Goal: Information Seeking & Learning: Understand process/instructions

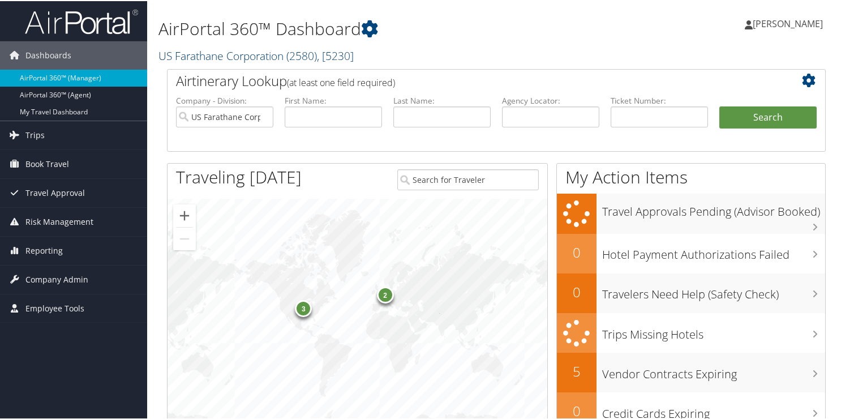
click at [207, 55] on link "US Farathane Corporation ( 2580 ) , [ 5230 ]" at bounding box center [255, 54] width 195 height 15
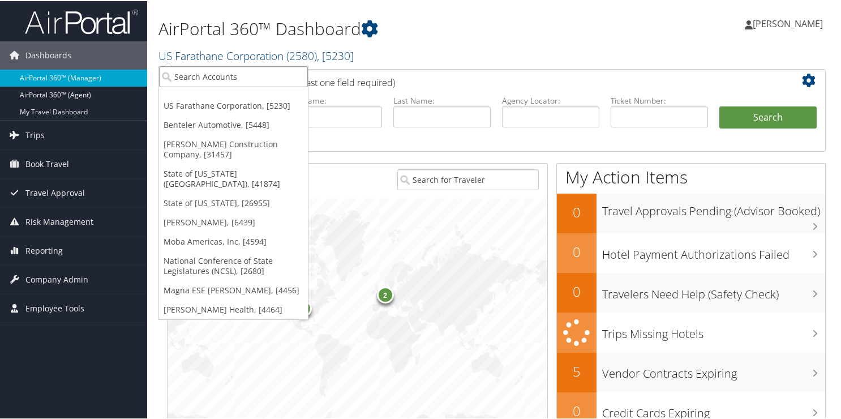
click at [209, 79] on input "search" at bounding box center [233, 75] width 149 height 21
type input "3056"
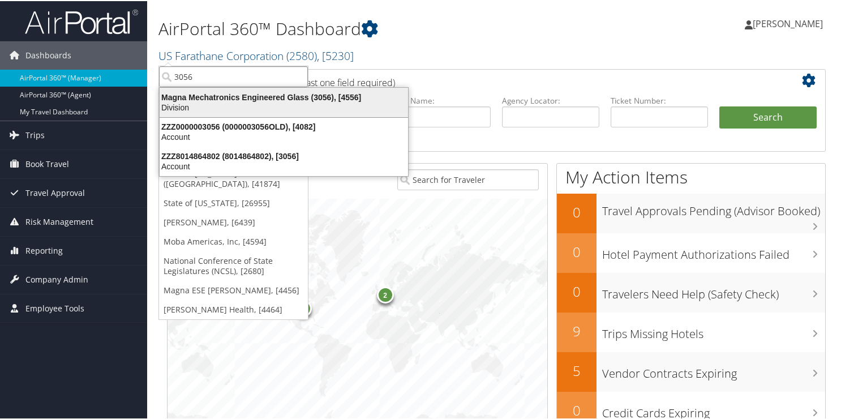
click at [179, 101] on div "Magna Mechatronics Engineered Glass (3056), [4556]" at bounding box center [284, 96] width 262 height 10
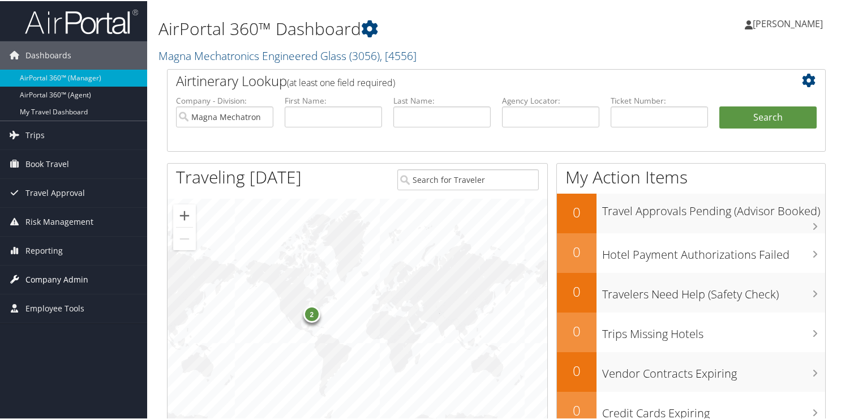
click at [54, 273] on span "Company Admin" at bounding box center [56, 278] width 63 height 28
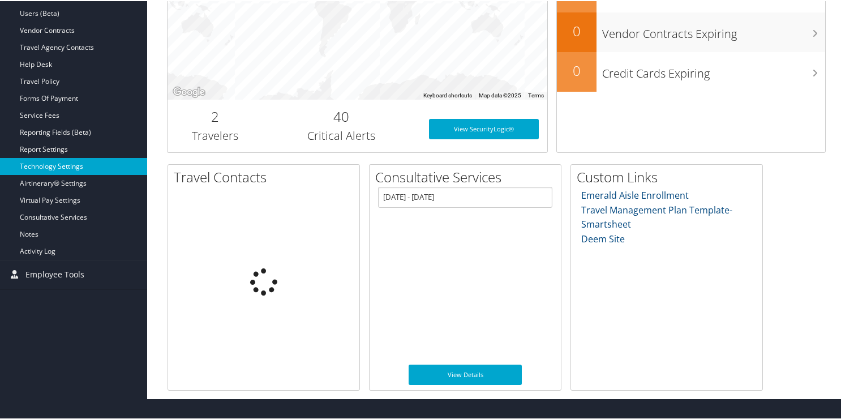
scroll to position [320, 0]
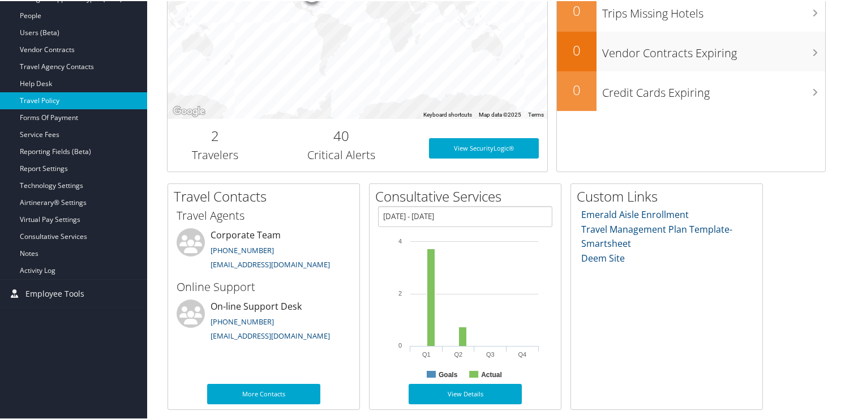
click at [63, 97] on link "Travel Policy" at bounding box center [73, 99] width 147 height 17
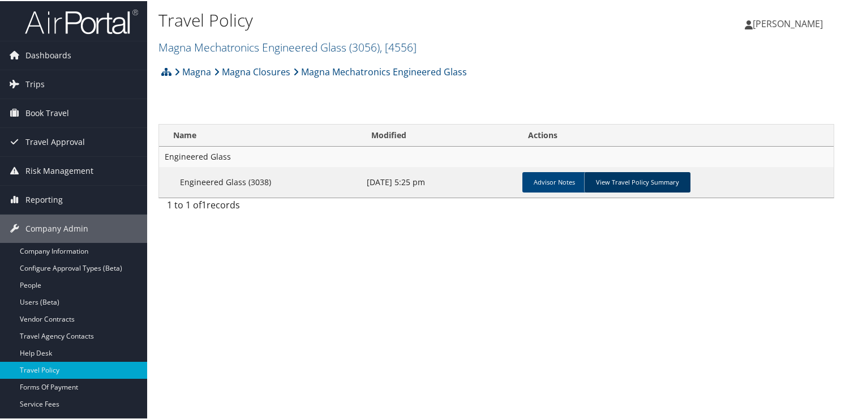
click at [626, 179] on link "View Travel Policy Summary" at bounding box center [637, 181] width 106 height 20
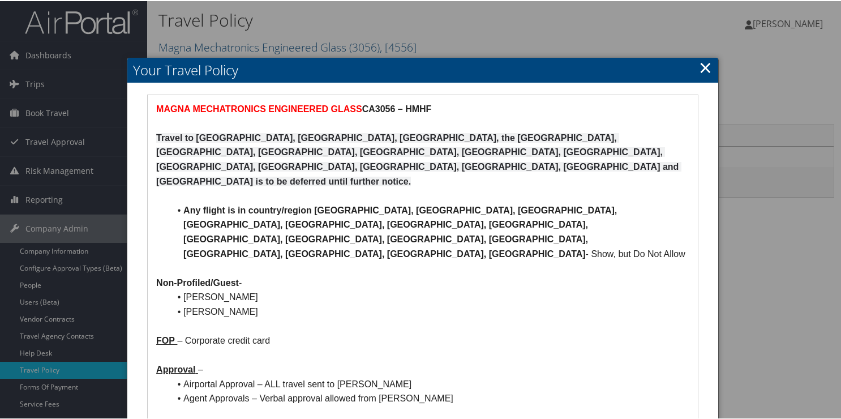
click at [703, 60] on link "×" at bounding box center [705, 66] width 13 height 23
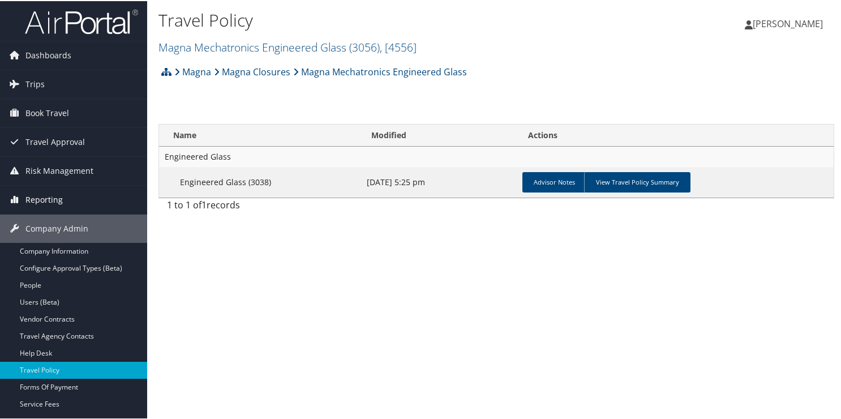
click at [22, 202] on icon at bounding box center [14, 198] width 17 height 17
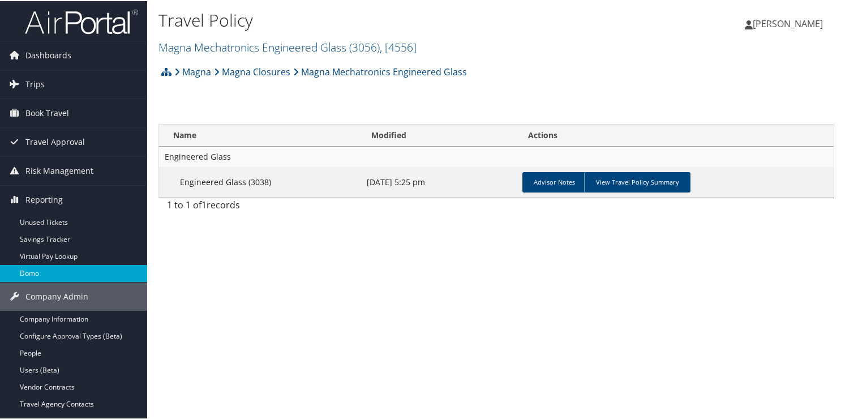
click at [42, 268] on link "Domo" at bounding box center [73, 272] width 147 height 17
click at [196, 49] on link "Magna Mechatronics Engineered Glass ( 3056 ) , [ 4556 ]" at bounding box center [287, 45] width 258 height 15
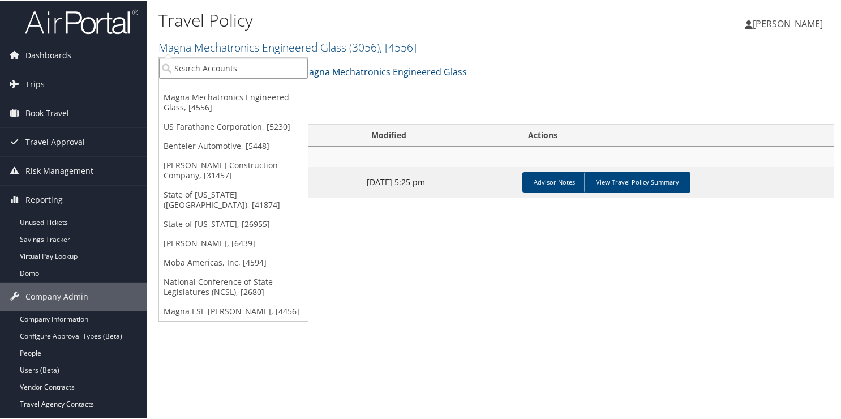
click at [192, 67] on input "search" at bounding box center [233, 67] width 149 height 21
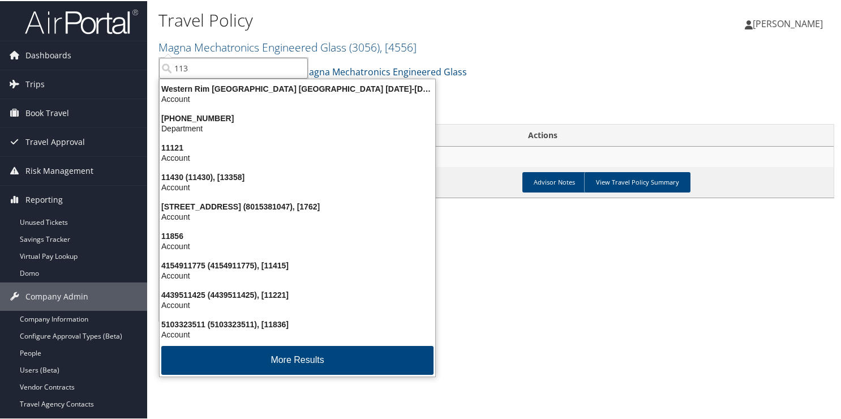
type input "1130"
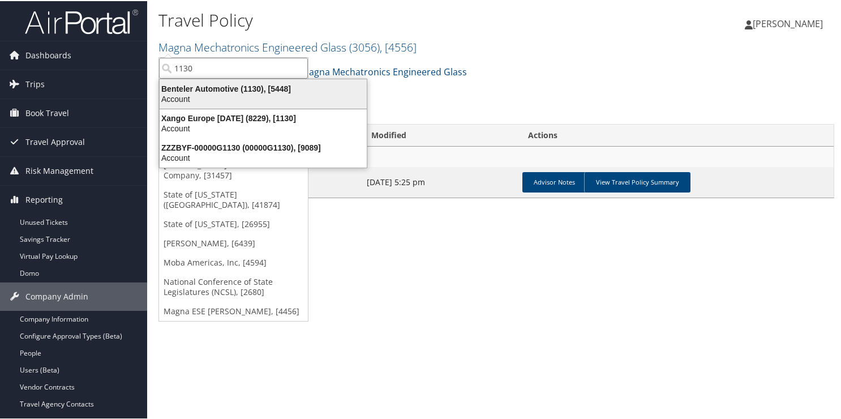
click at [175, 95] on div "Account" at bounding box center [263, 98] width 221 height 10
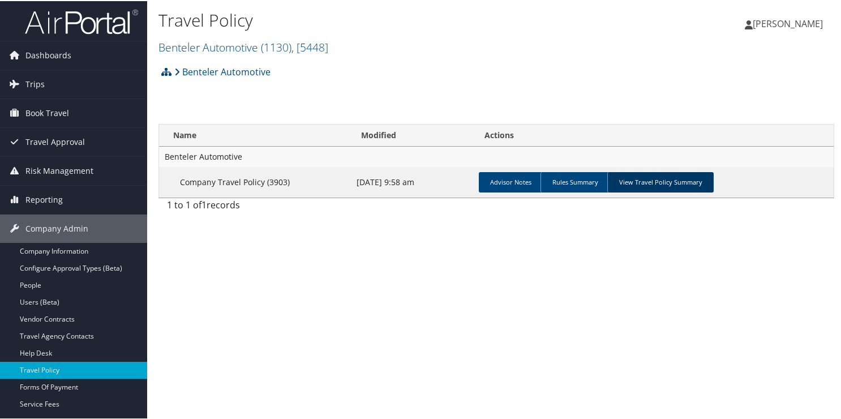
click at [634, 178] on link "View Travel Policy Summary" at bounding box center [660, 181] width 106 height 20
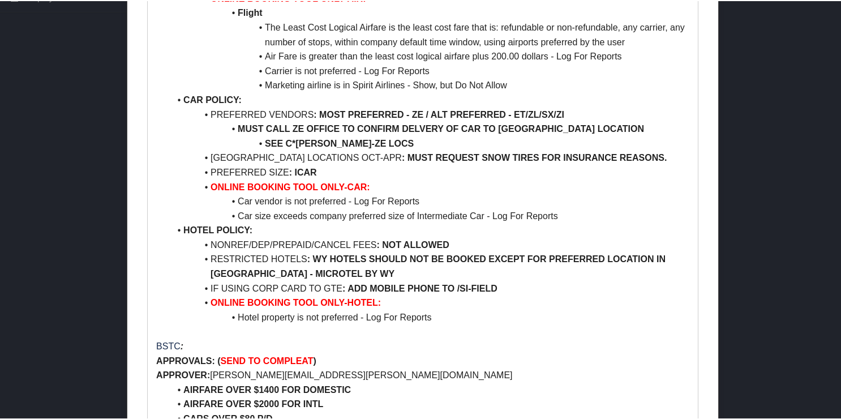
scroll to position [566, 0]
